Goal: Task Accomplishment & Management: Manage account settings

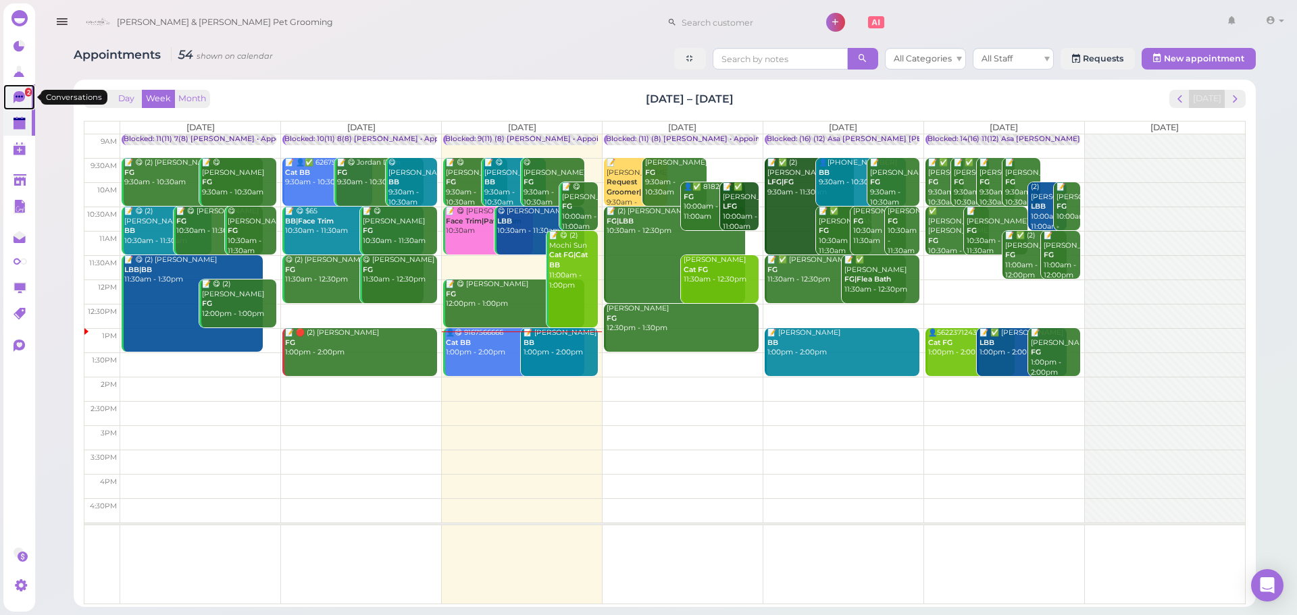
click at [18, 97] on icon at bounding box center [19, 96] width 7 height 2
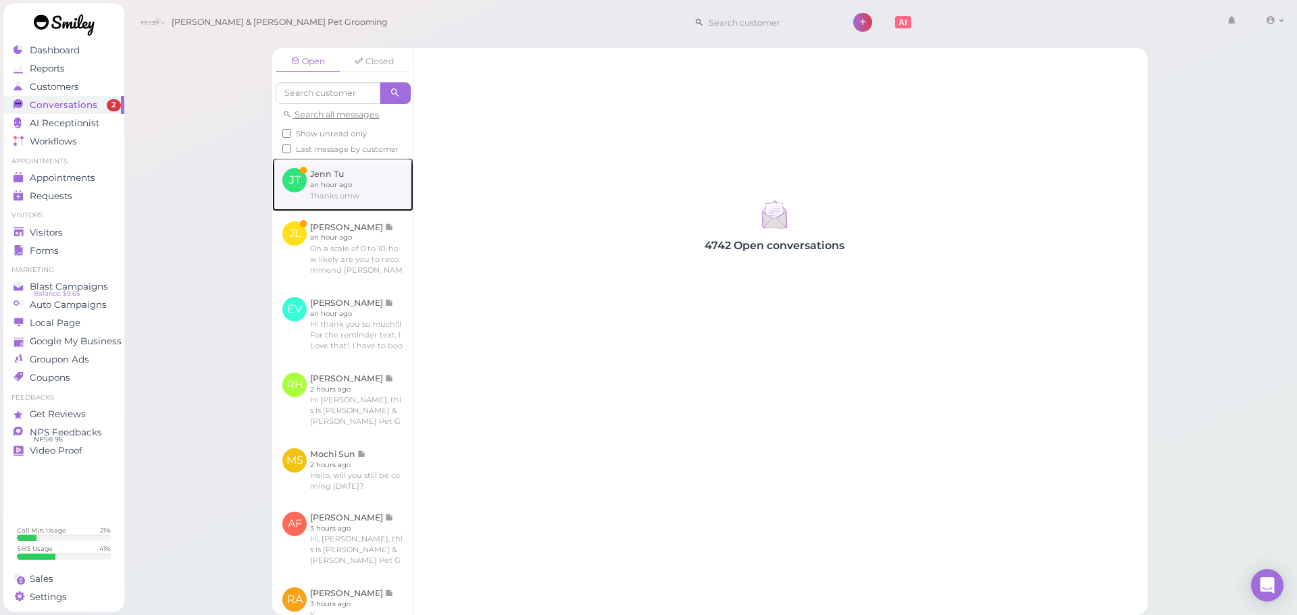
click at [322, 191] on link at bounding box center [342, 184] width 141 height 53
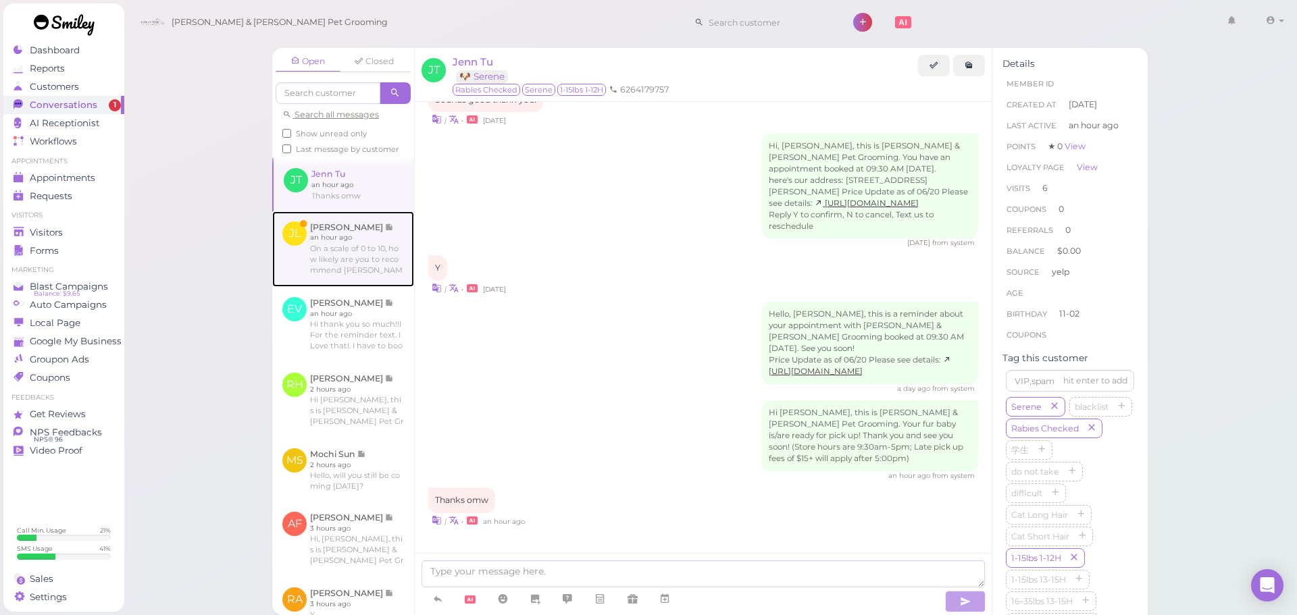
click at [341, 287] on link at bounding box center [343, 249] width 142 height 76
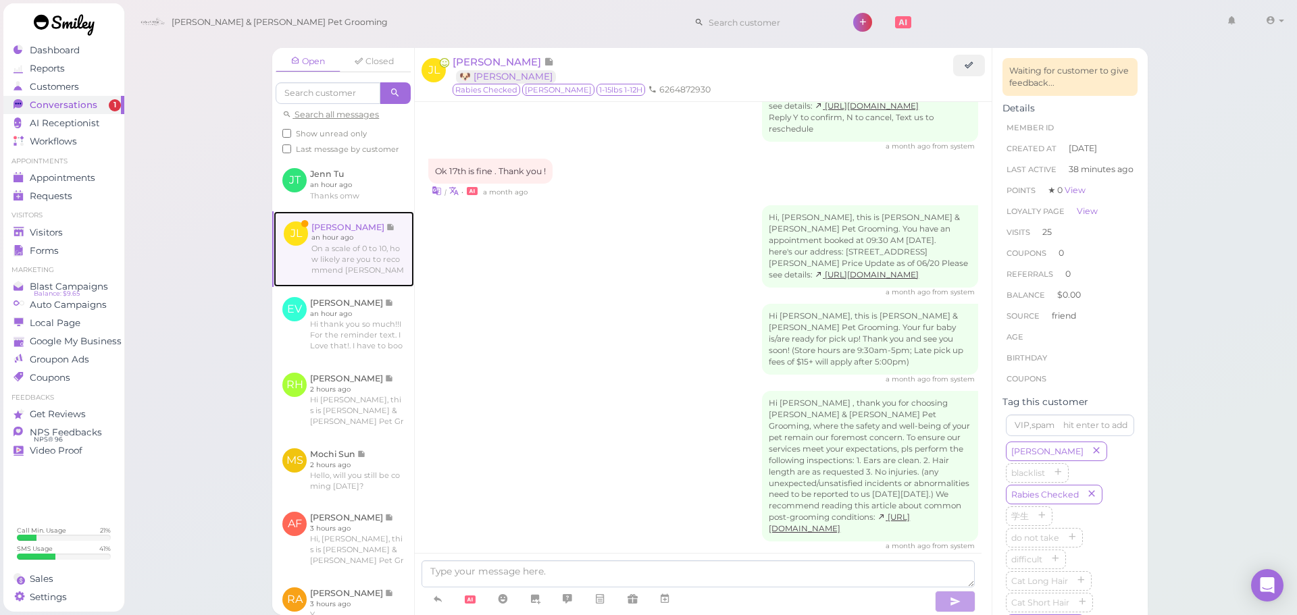
scroll to position [2281, 0]
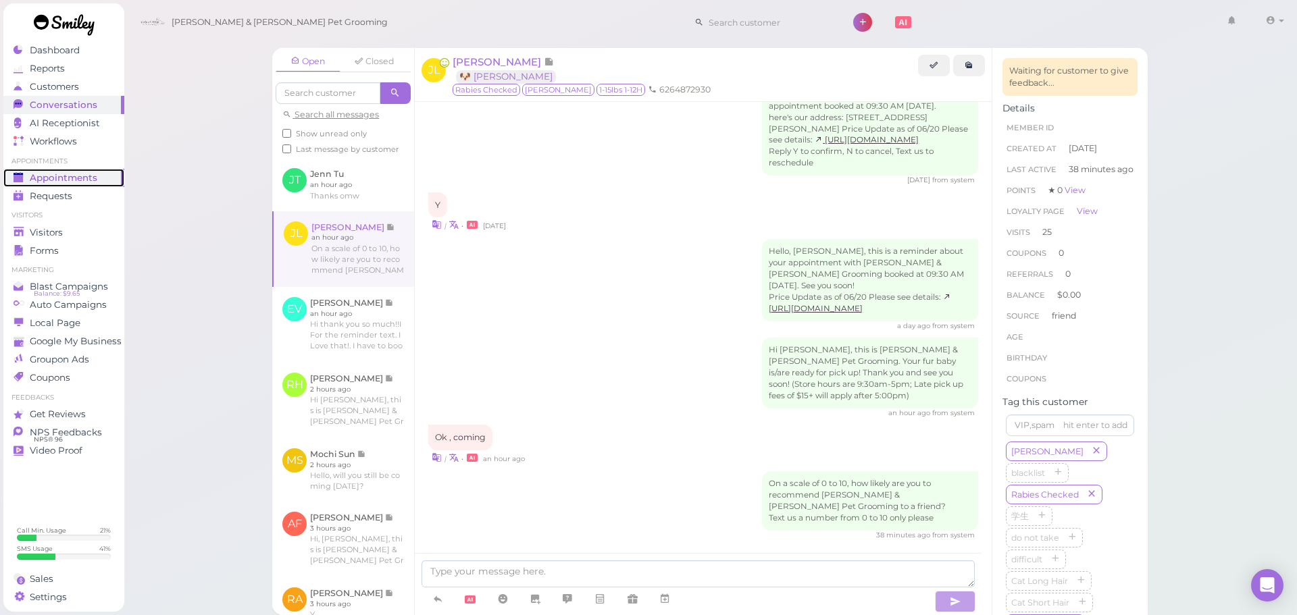
click at [84, 174] on span "Appointments" at bounding box center [64, 177] width 68 height 11
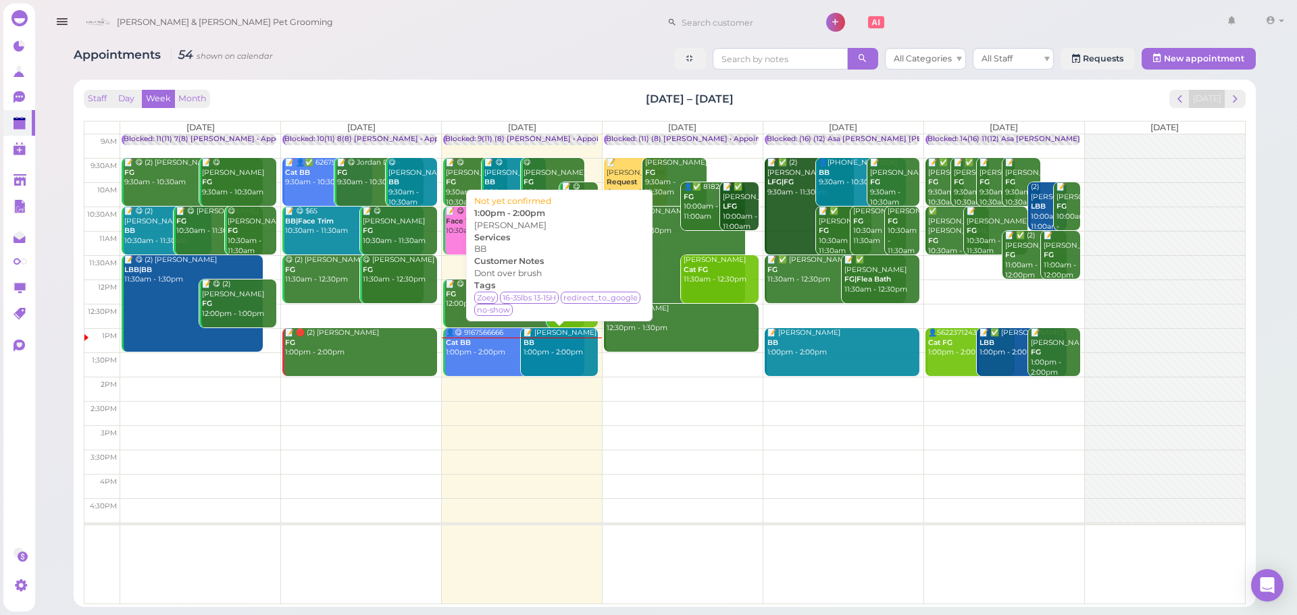
click at [550, 361] on link "📝 [PERSON_NAME] BB 1:00pm - 2:00pm" at bounding box center [559, 352] width 77 height 48
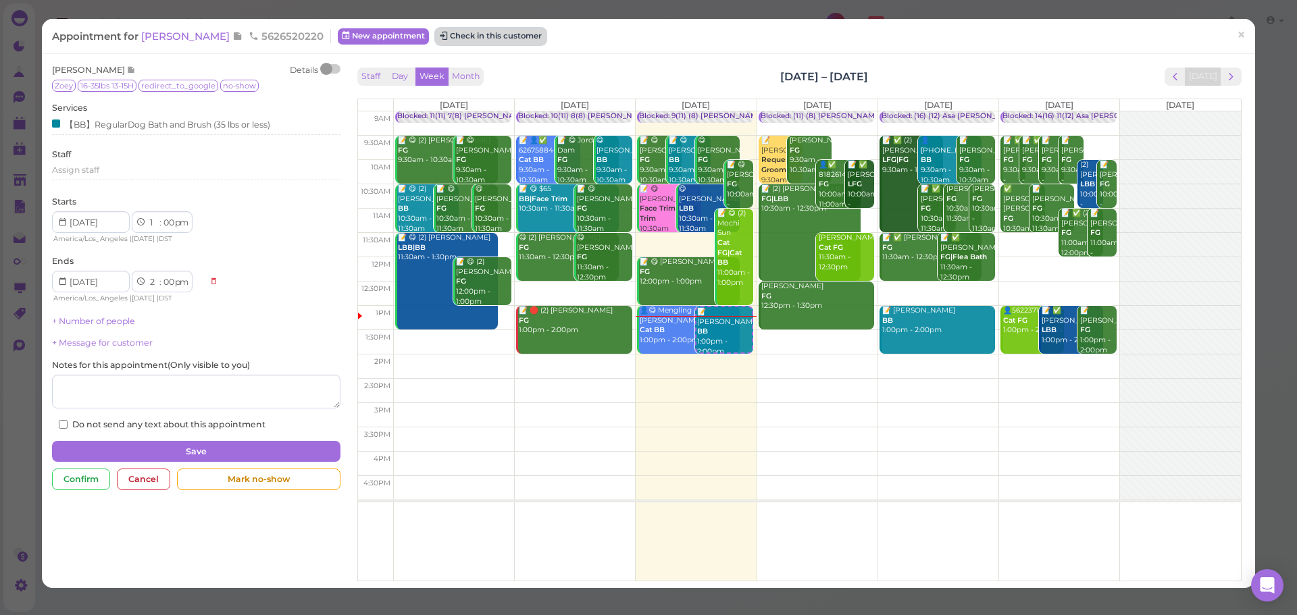
click at [448, 36] on button "Check in this customer" at bounding box center [491, 36] width 110 height 16
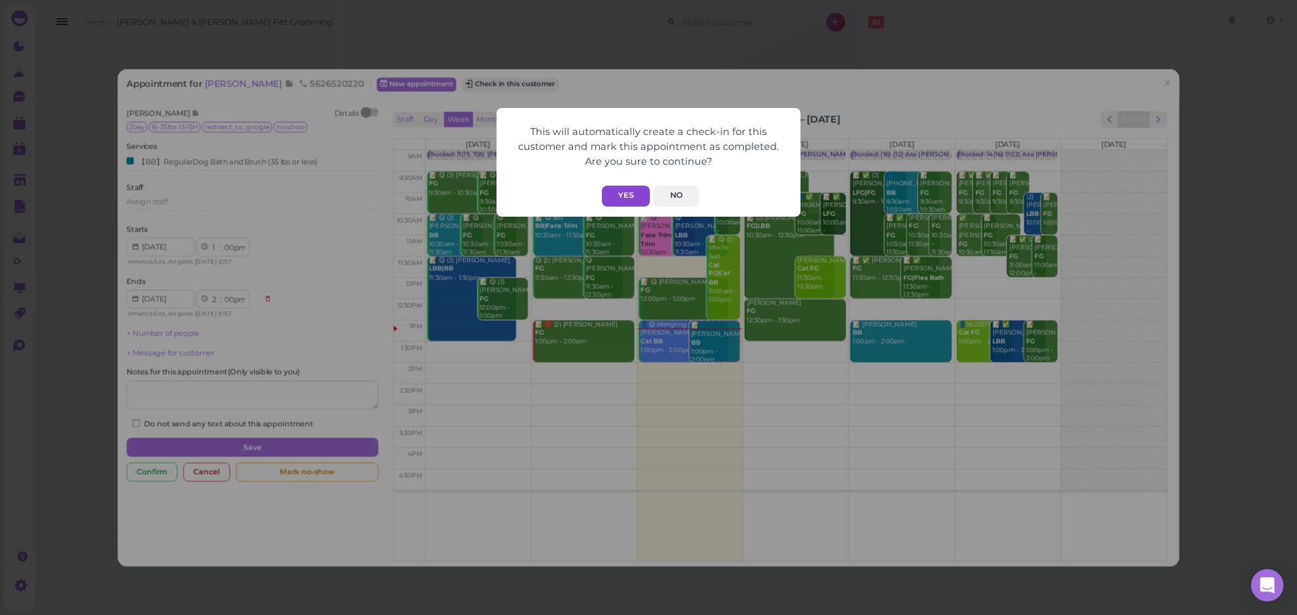
click at [624, 197] on button "Yes" at bounding box center [626, 196] width 48 height 21
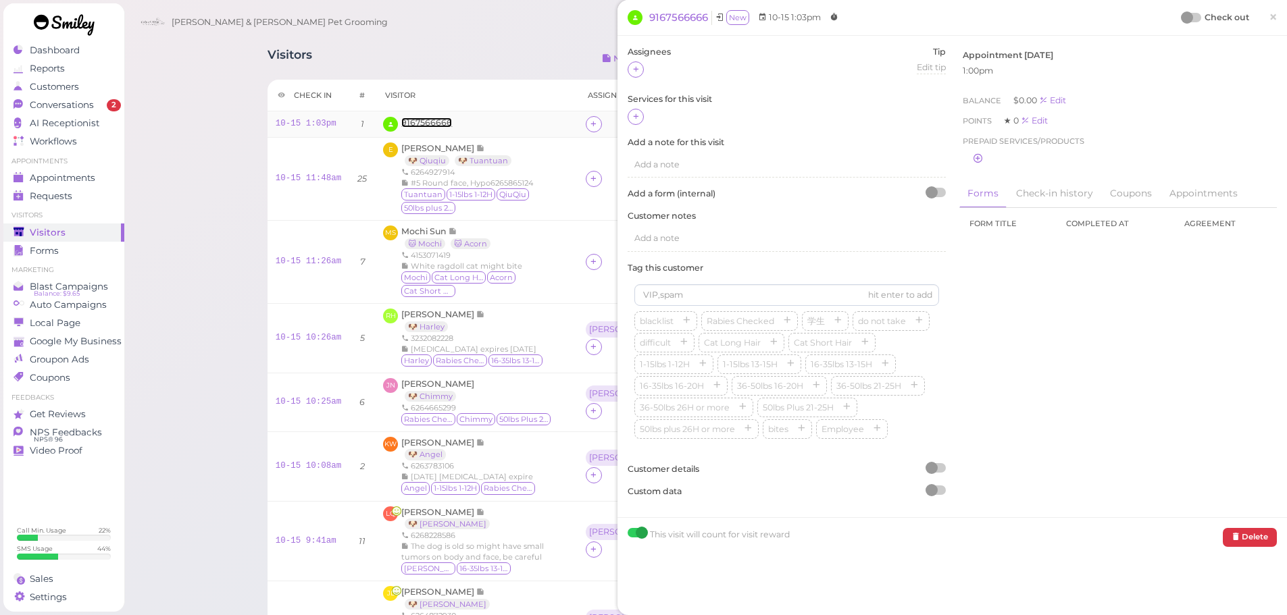
click at [442, 120] on span "9167566666" at bounding box center [426, 123] width 51 height 10
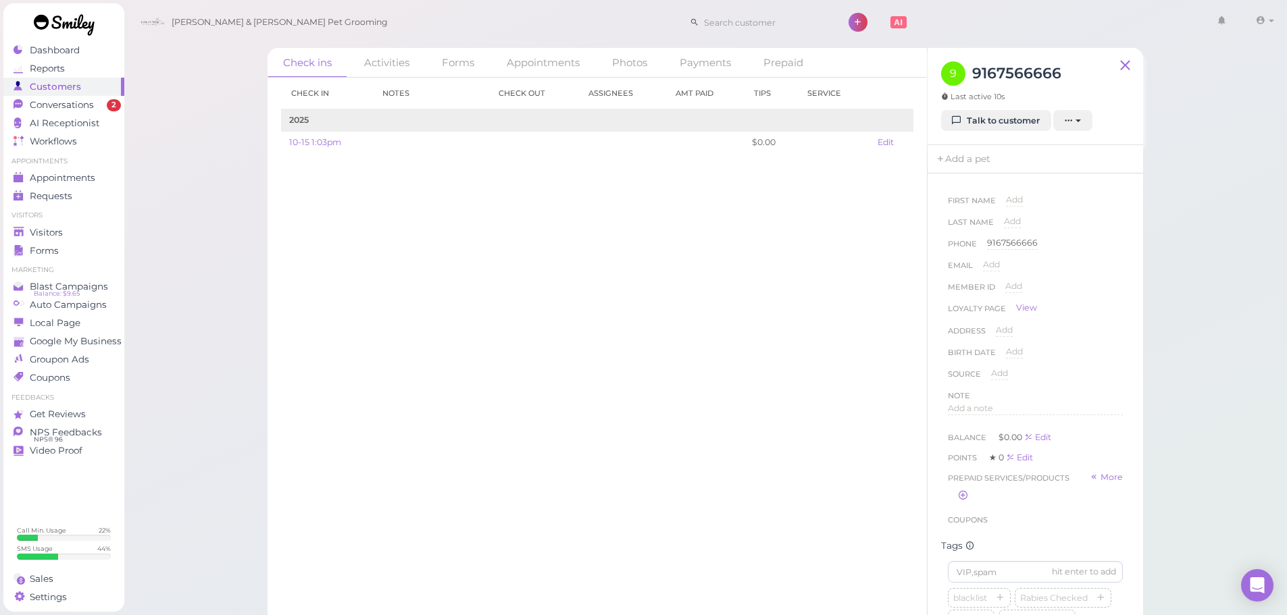
click at [1207, 444] on div "Check ins Activities Forms Appointments Photos Payments Prepaid Check in Notes …" at bounding box center [706, 311] width 1164 height 623
click at [990, 164] on link "Add a pet" at bounding box center [962, 159] width 71 height 28
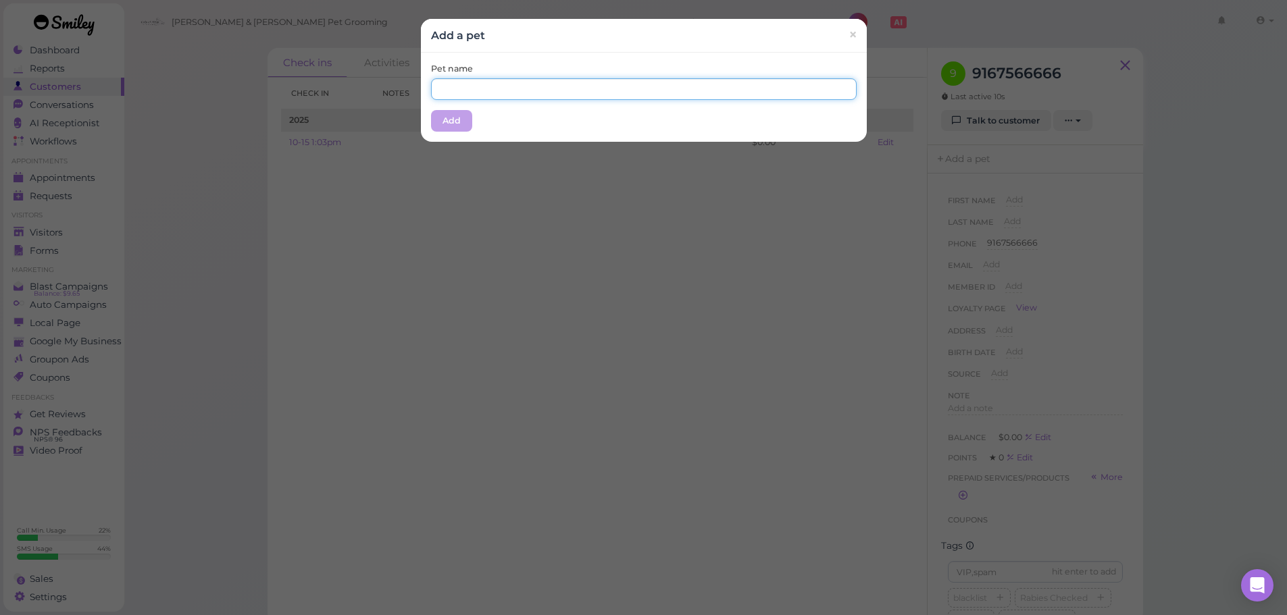
click at [605, 92] on input "text" at bounding box center [644, 89] width 426 height 22
drag, startPoint x: 743, startPoint y: 206, endPoint x: 831, endPoint y: 84, distance: 150.9
click at [745, 203] on div "Add a pet × Pet name Add" at bounding box center [643, 307] width 1287 height 615
click at [848, 43] on span "×" at bounding box center [852, 35] width 9 height 19
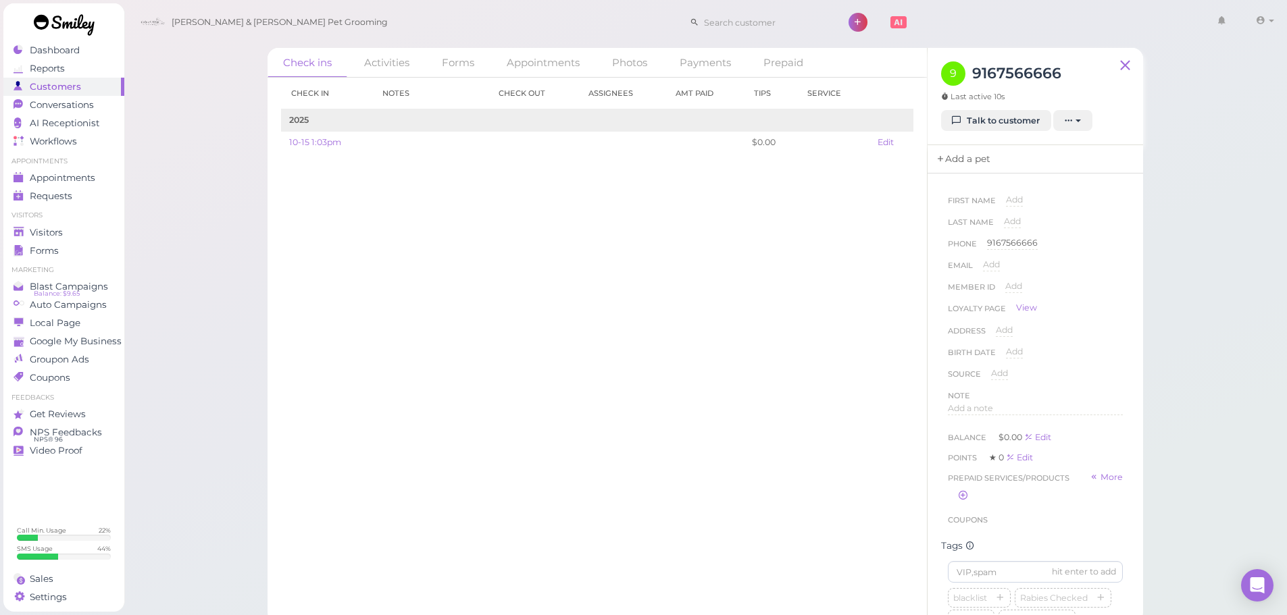
click at [954, 165] on link "Add a pet" at bounding box center [962, 159] width 71 height 28
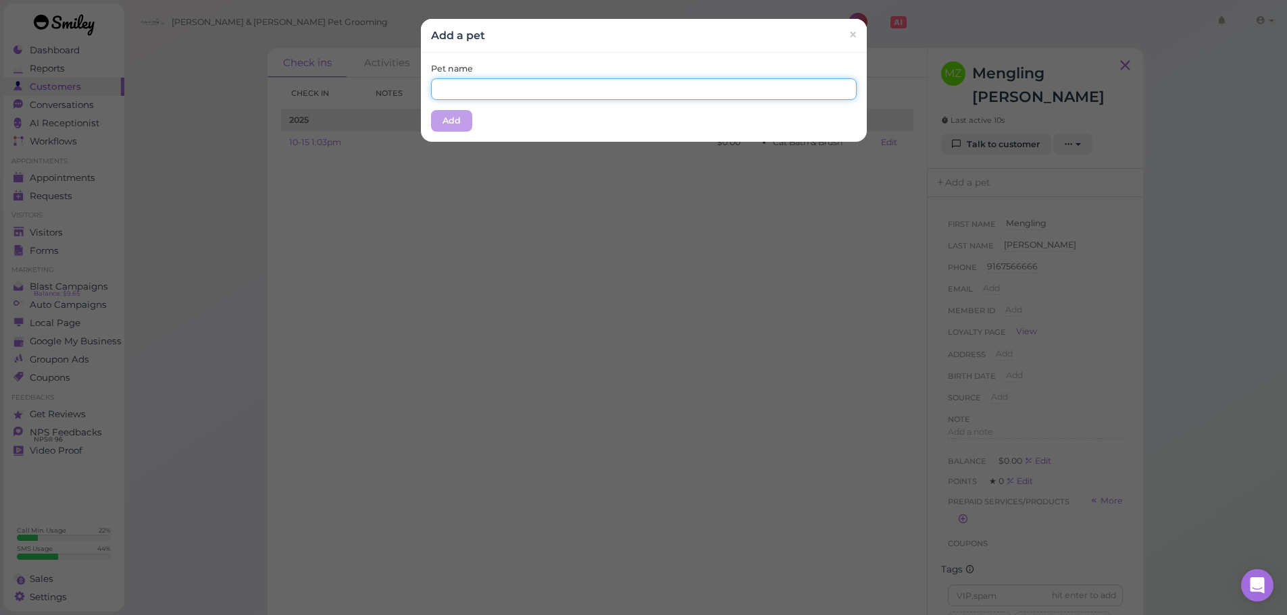
click at [664, 93] on input "text" at bounding box center [644, 89] width 426 height 22
type input "TangTang"
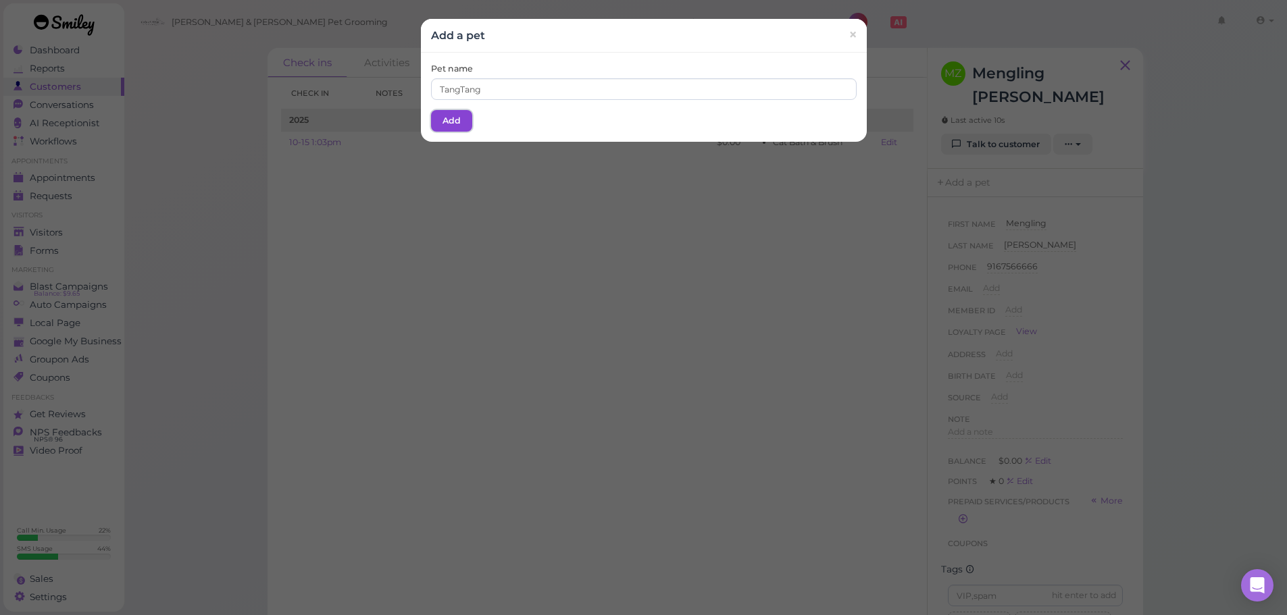
click at [461, 122] on button "Add" at bounding box center [451, 121] width 41 height 22
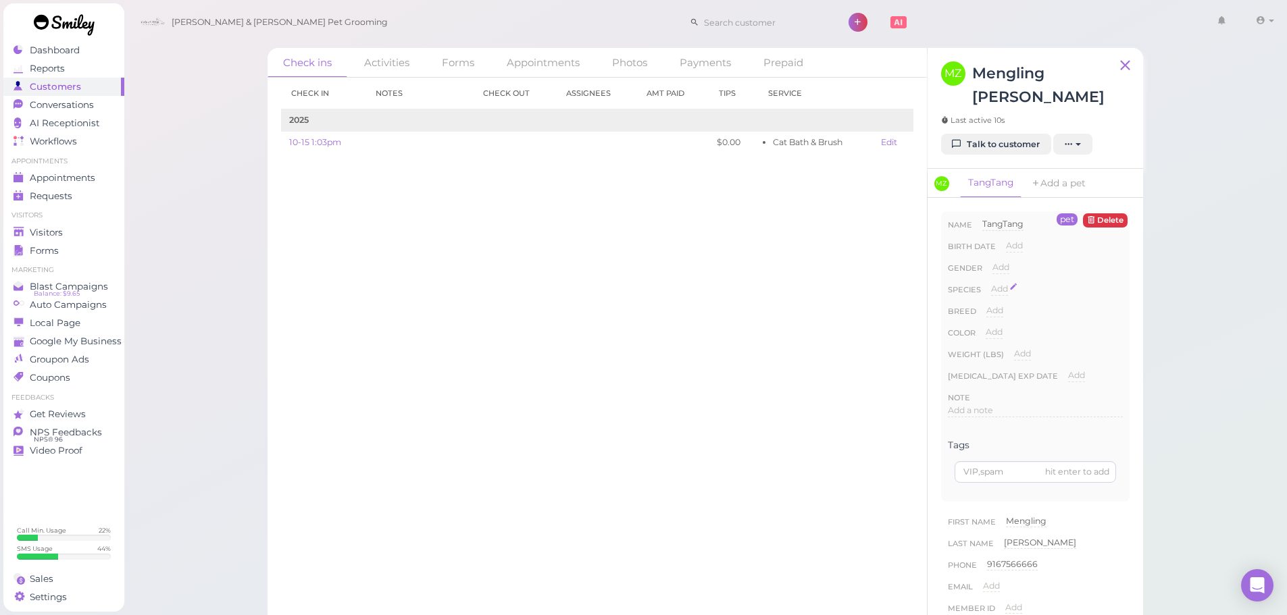
click at [1000, 284] on span "Add" at bounding box center [999, 289] width 17 height 10
drag, startPoint x: 1023, startPoint y: 270, endPoint x: 1021, endPoint y: 278, distance: 8.5
click at [1023, 283] on select "Dog Cat Bird Other" at bounding box center [1057, 293] width 132 height 20
click at [991, 283] on select "Dog Cat Bird Other" at bounding box center [1057, 293] width 132 height 20
click at [1017, 283] on select "Dog Cat Bird Other" at bounding box center [1057, 293] width 132 height 20
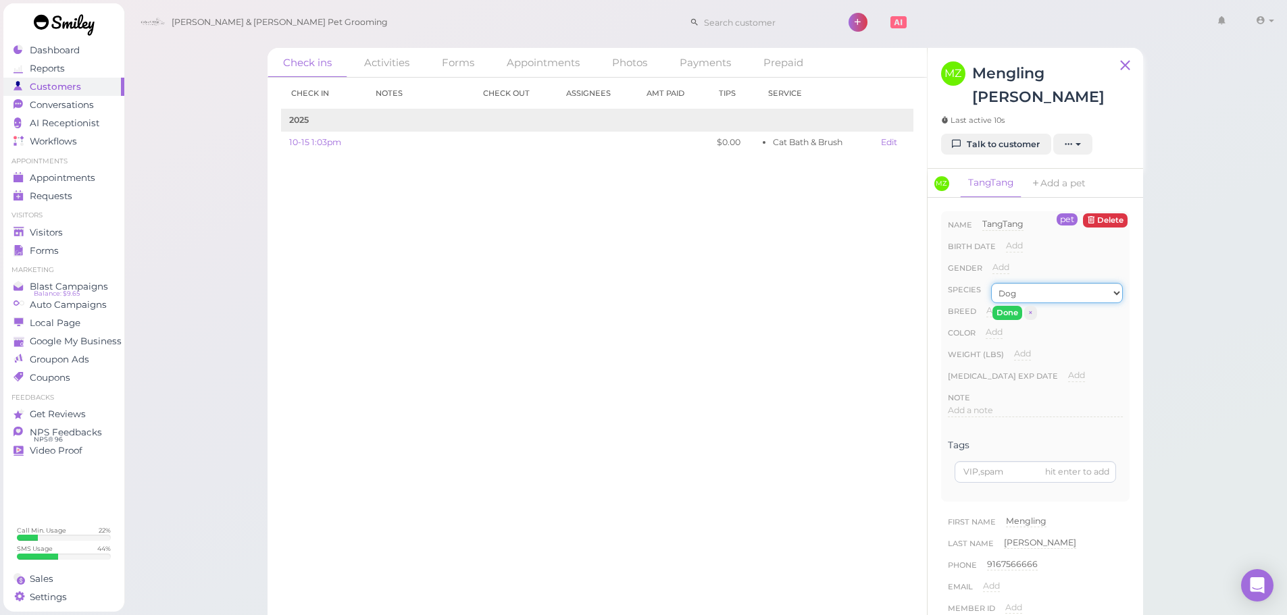
select select "Cat"
click at [991, 283] on select "Dog Cat Bird Other" at bounding box center [1057, 293] width 132 height 20
click at [1010, 306] on button "Done" at bounding box center [1007, 313] width 30 height 14
click at [578, 328] on div "Check in Notes Check out Assignees Amt Paid Tips Service 2025 10-15 1:03pm $0.0…" at bounding box center [596, 347] width 659 height 538
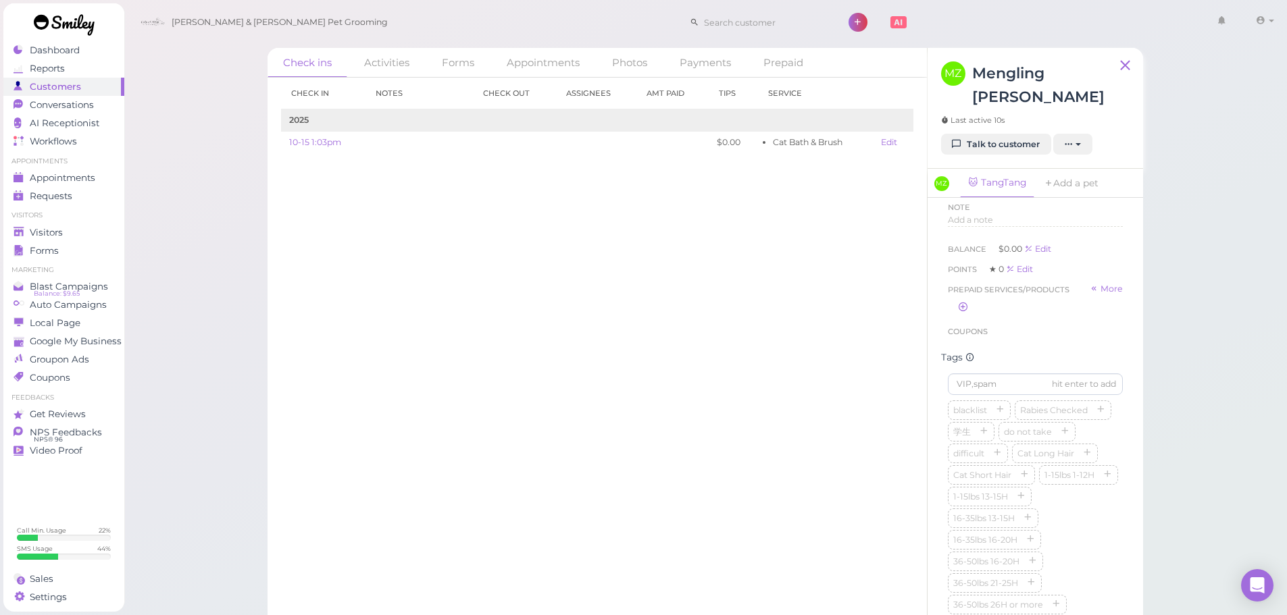
scroll to position [669, 0]
click at [1099, 370] on div "blacklist Rabies Checked 学生 do not take difficult Cat Long Hair Cat Short Hair …" at bounding box center [1035, 380] width 175 height 281
click at [1083, 299] on icon "button" at bounding box center [1087, 293] width 8 height 9
click at [516, 254] on div "Check in Notes Check out Assignees Amt Paid Tips Service 2025 10-15 1:03pm $0.0…" at bounding box center [596, 347] width 659 height 538
click at [48, 231] on span "Visitors" at bounding box center [48, 232] width 36 height 11
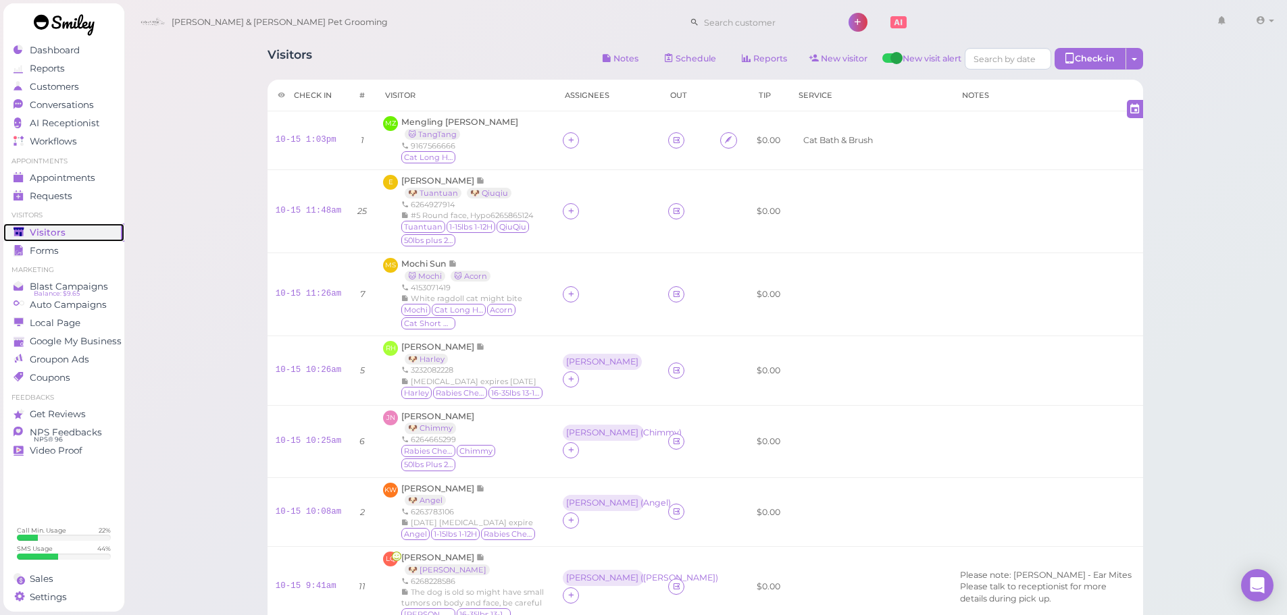
scroll to position [448, 0]
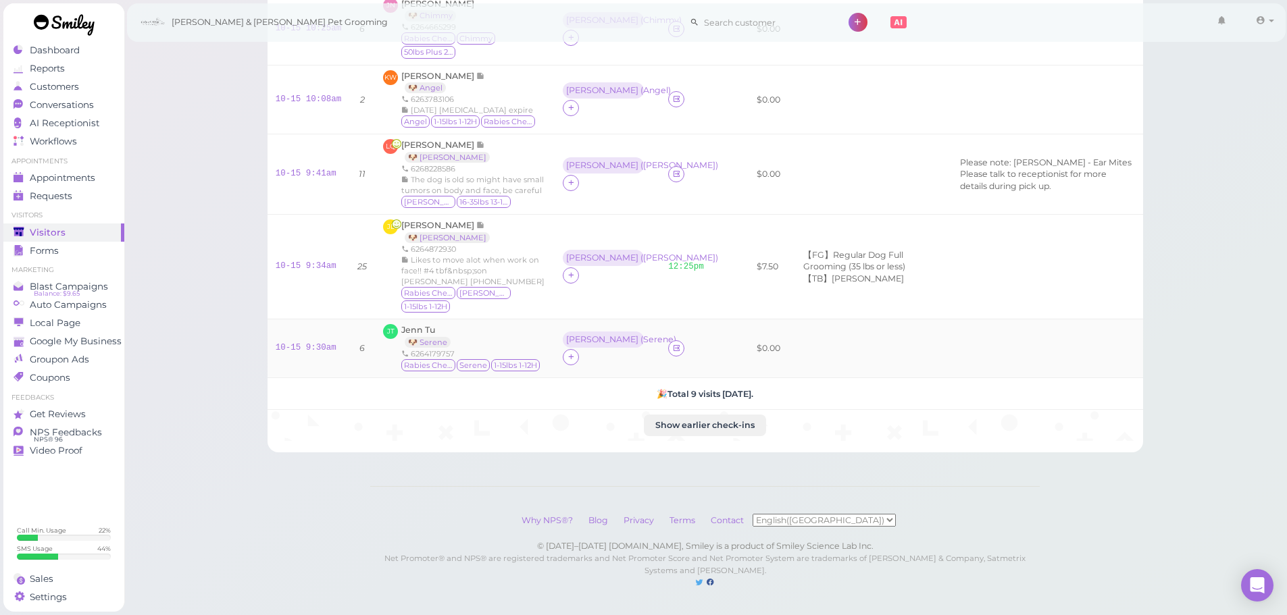
click at [489, 324] on div "Jenn Tu 🐶 Serene 6264179757 Rabies Checked Serene 1-15lbs 1-12H" at bounding box center [471, 348] width 140 height 49
